Goal: Task Accomplishment & Management: Complete application form

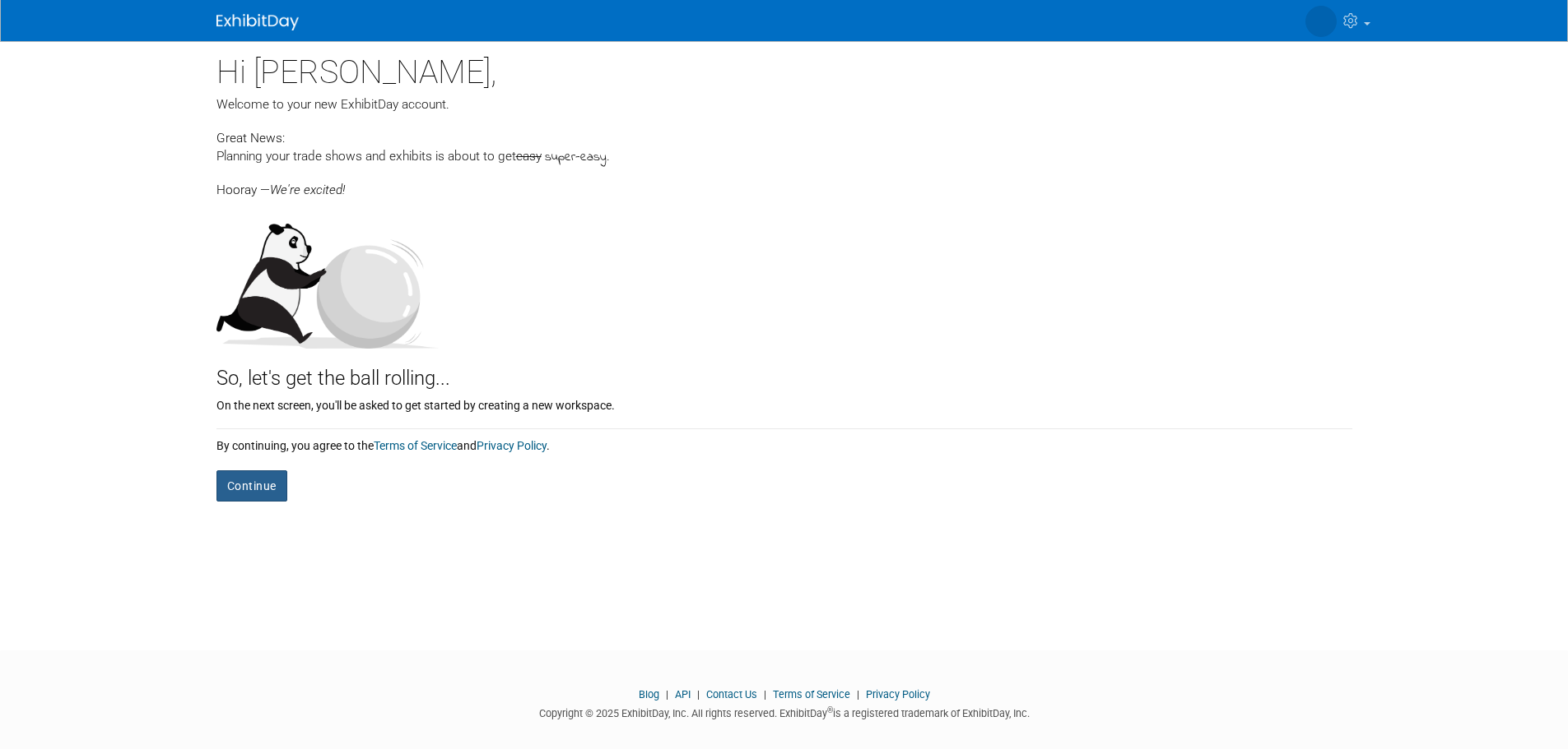
click at [277, 481] on button "Continue" at bounding box center [252, 486] width 71 height 31
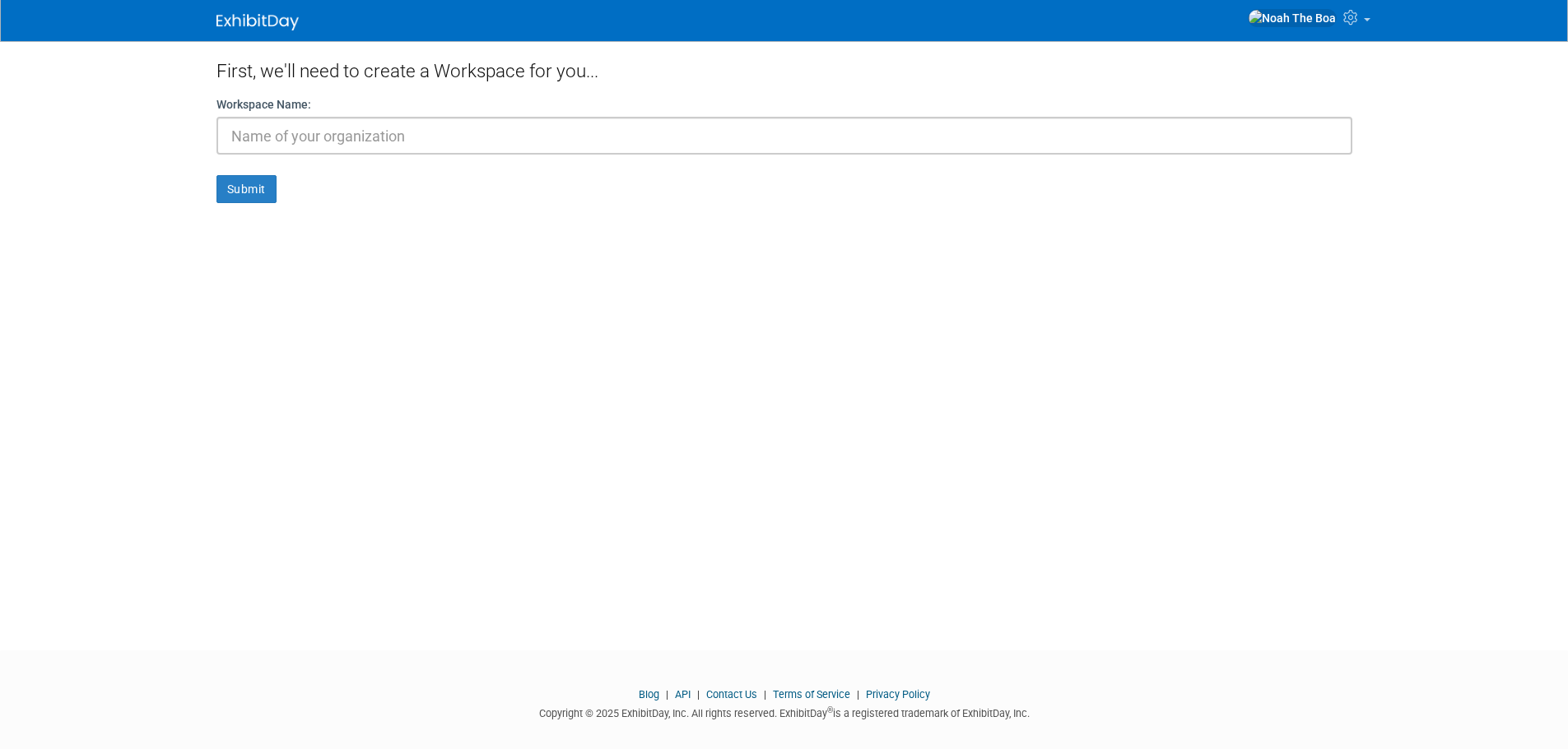
click at [308, 148] on input "text" at bounding box center [784, 136] width 1136 height 38
type input "J"
type input "Dia de los Muertos"
click at [265, 185] on button "Submit" at bounding box center [246, 189] width 60 height 28
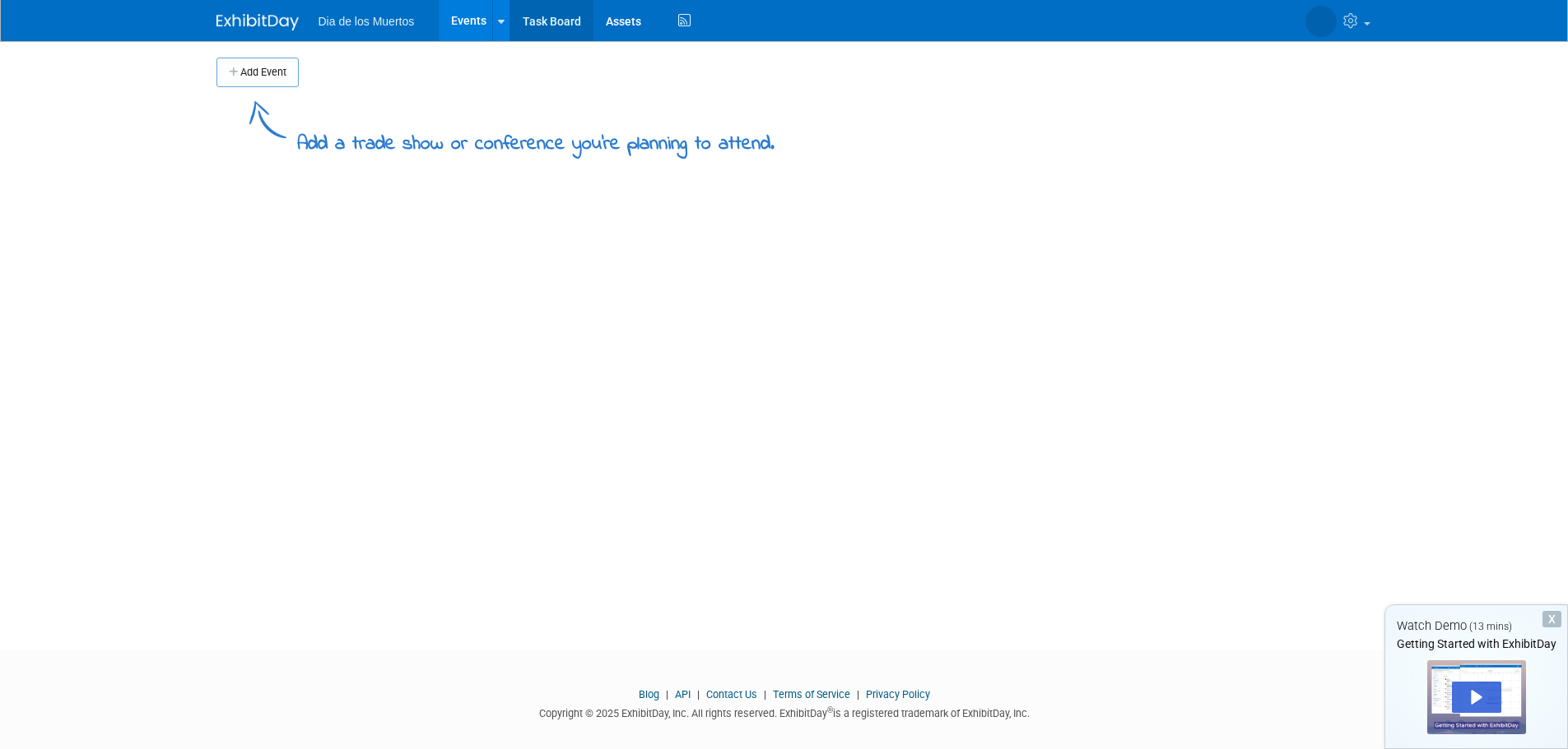
click at [540, 21] on link "Task Board" at bounding box center [551, 21] width 83 height 41
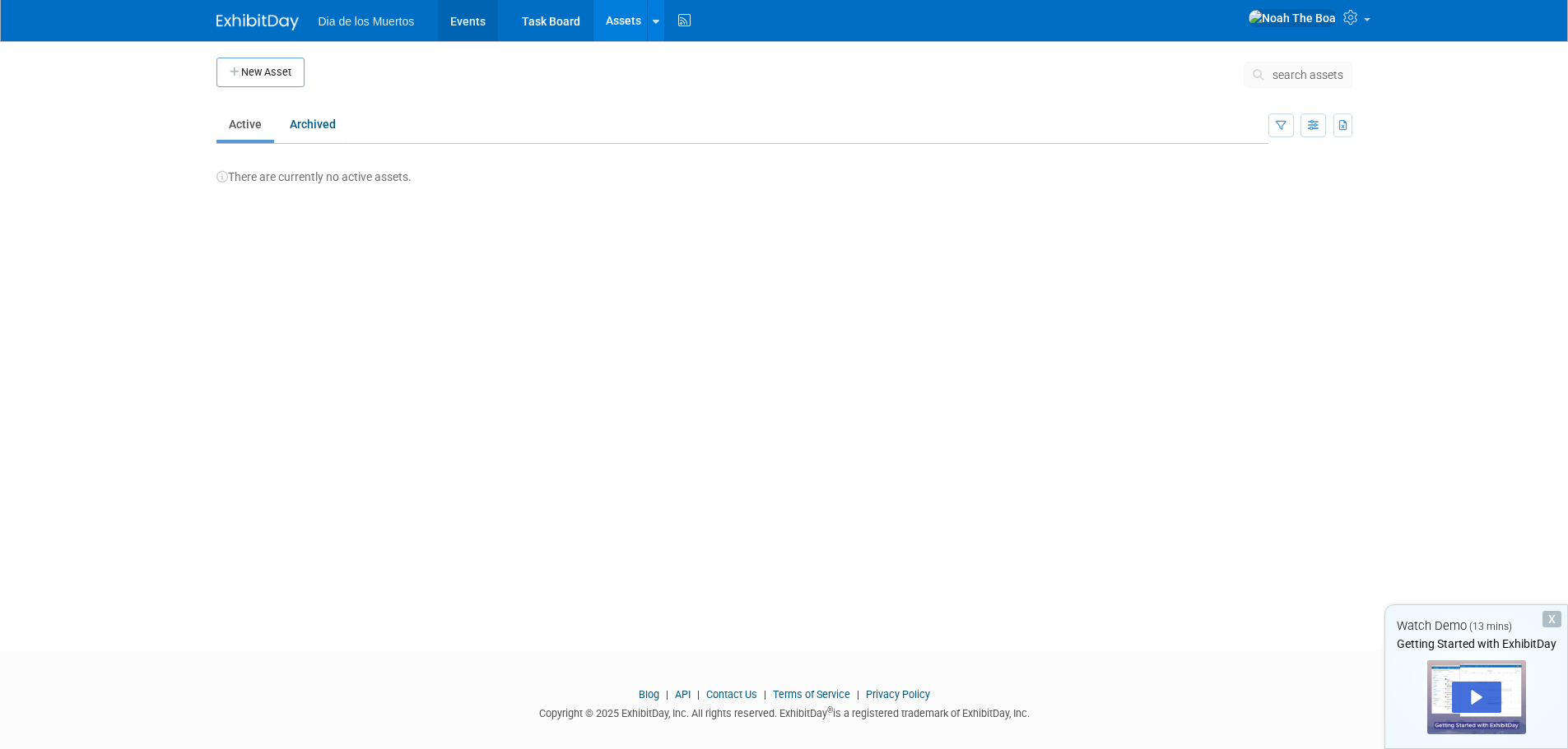
click at [479, 16] on link "Events" at bounding box center [468, 21] width 60 height 41
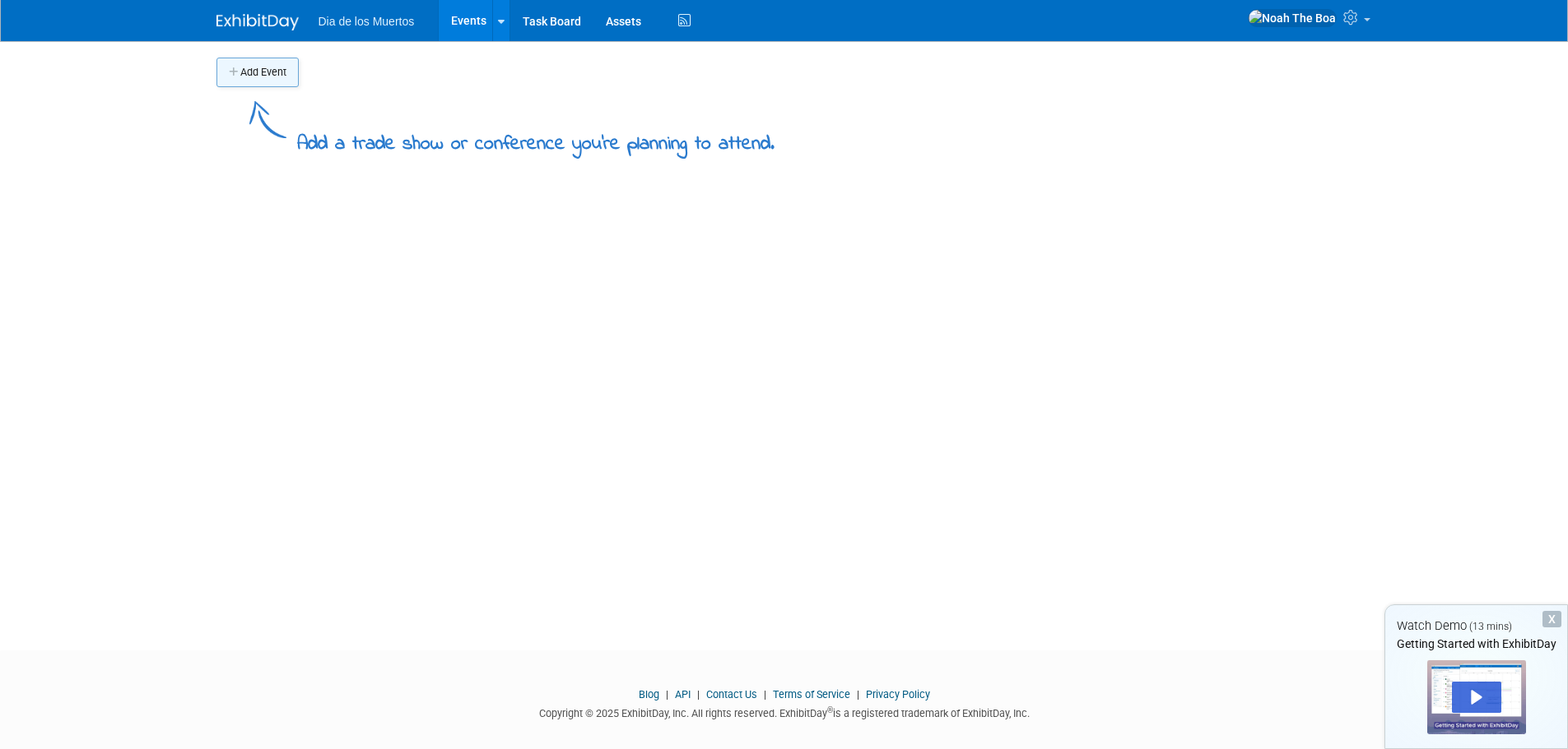
click at [290, 74] on button "Add Event" at bounding box center [257, 73] width 83 height 30
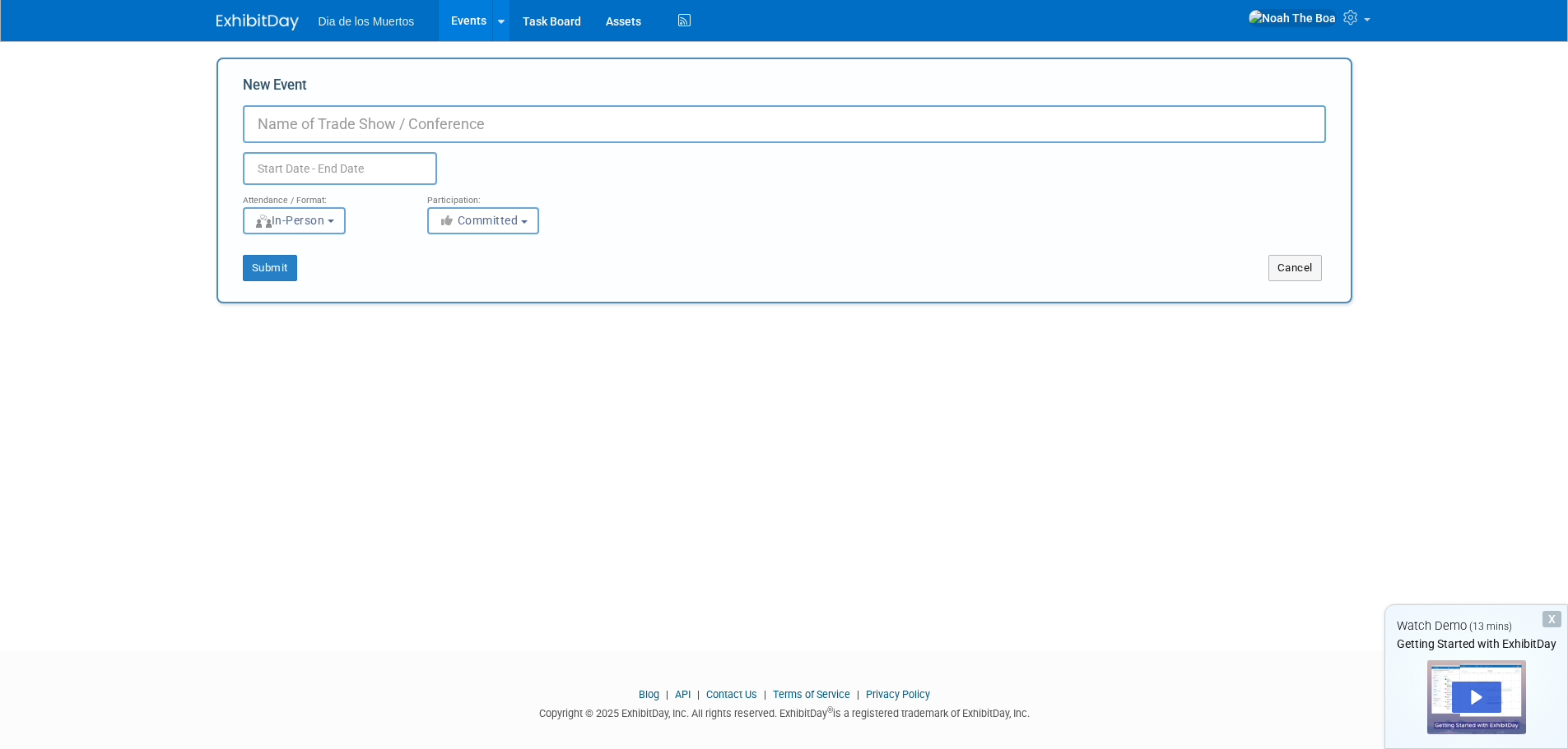
click at [325, 215] on span "In-Person" at bounding box center [290, 220] width 71 height 13
